Goal: Task Accomplishment & Management: Manage account settings

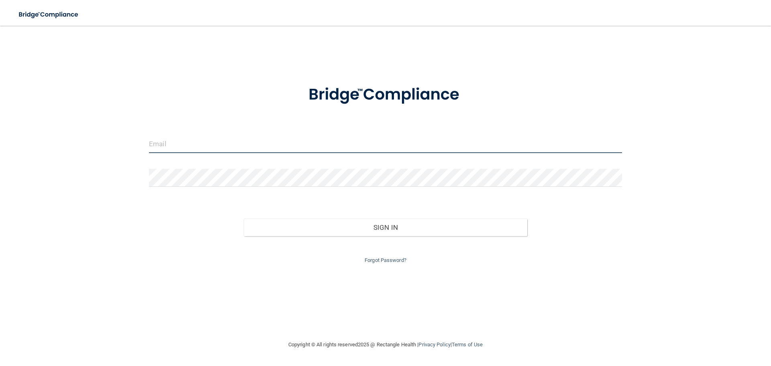
click at [267, 141] on input "email" at bounding box center [385, 144] width 473 height 18
type input "[EMAIL_ADDRESS][DOMAIN_NAME]"
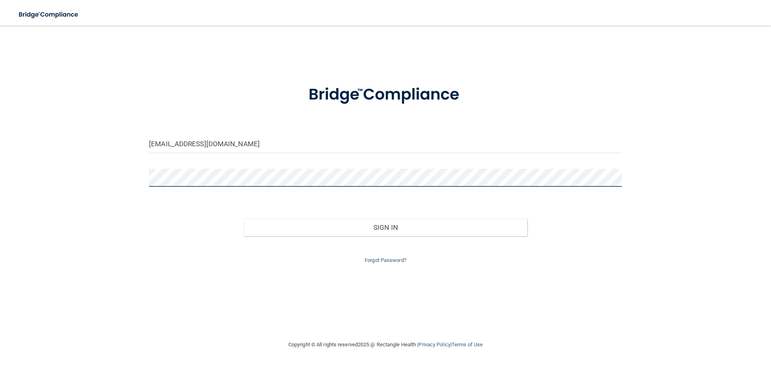
click at [244, 218] on button "Sign In" at bounding box center [386, 227] width 284 height 18
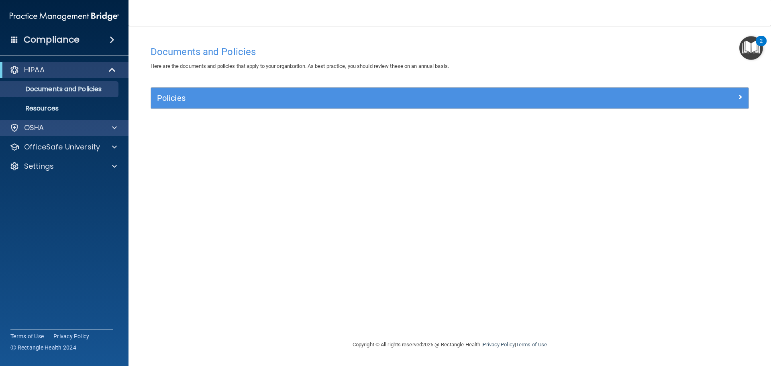
click at [102, 121] on div "OSHA" at bounding box center [64, 128] width 129 height 16
click at [105, 127] on div at bounding box center [113, 128] width 20 height 10
